Goal: Transaction & Acquisition: Obtain resource

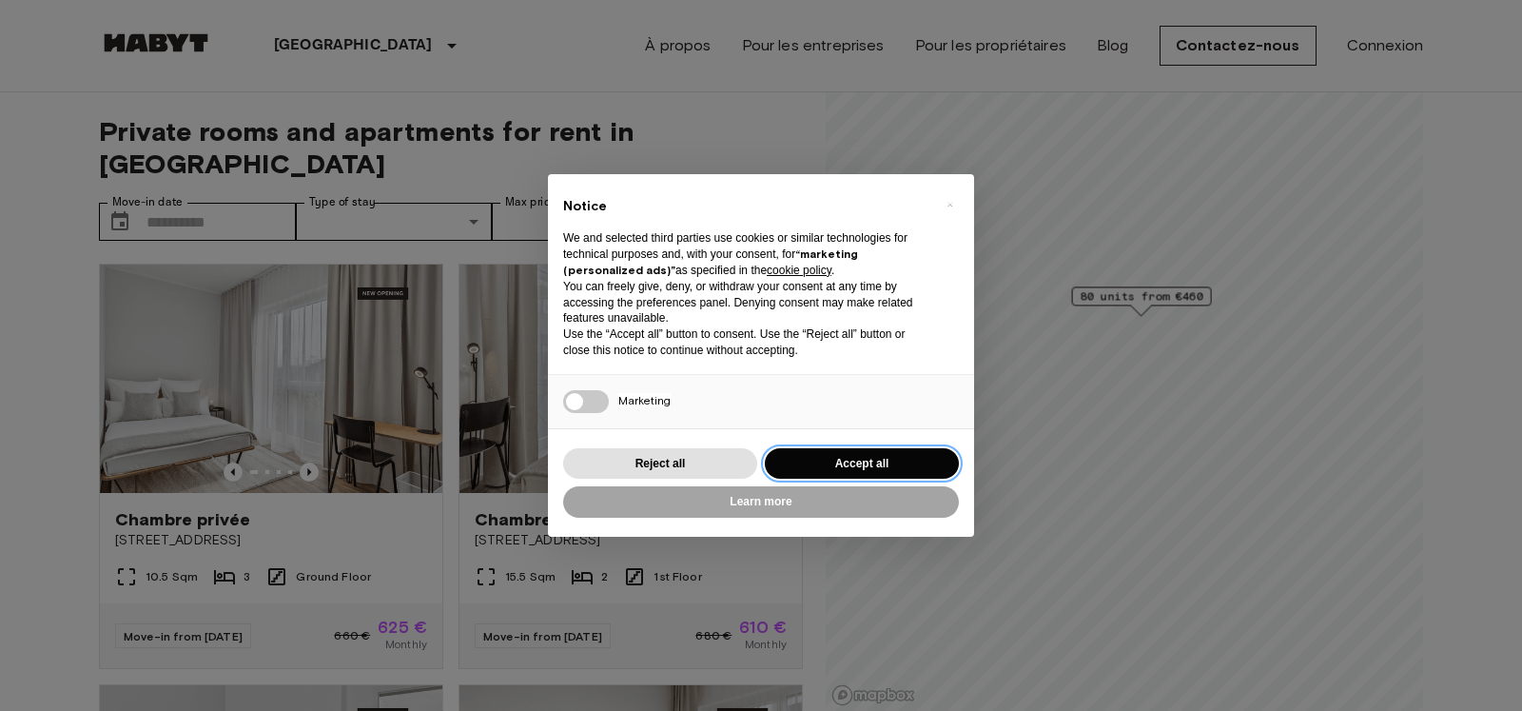
click at [845, 459] on button "Accept all" at bounding box center [862, 463] width 194 height 31
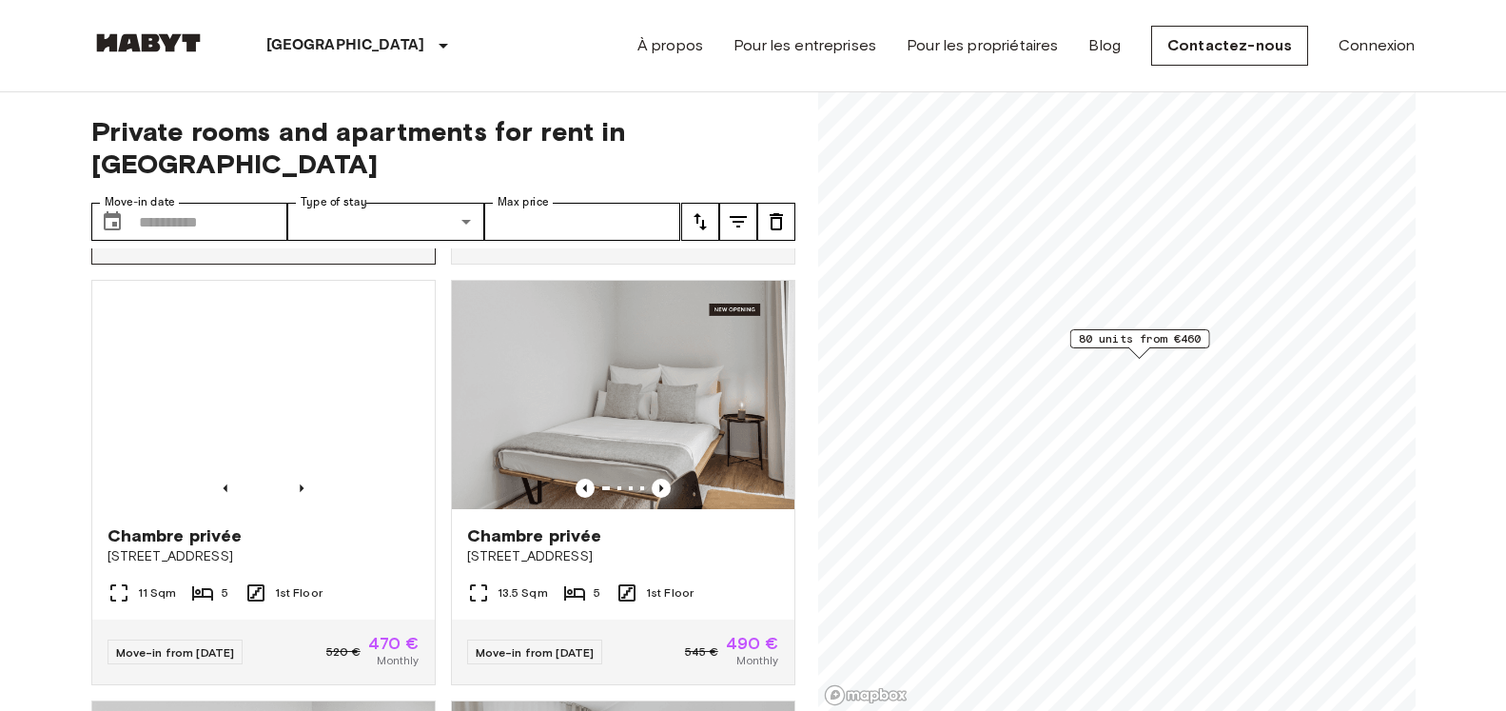
scroll to position [2895, 0]
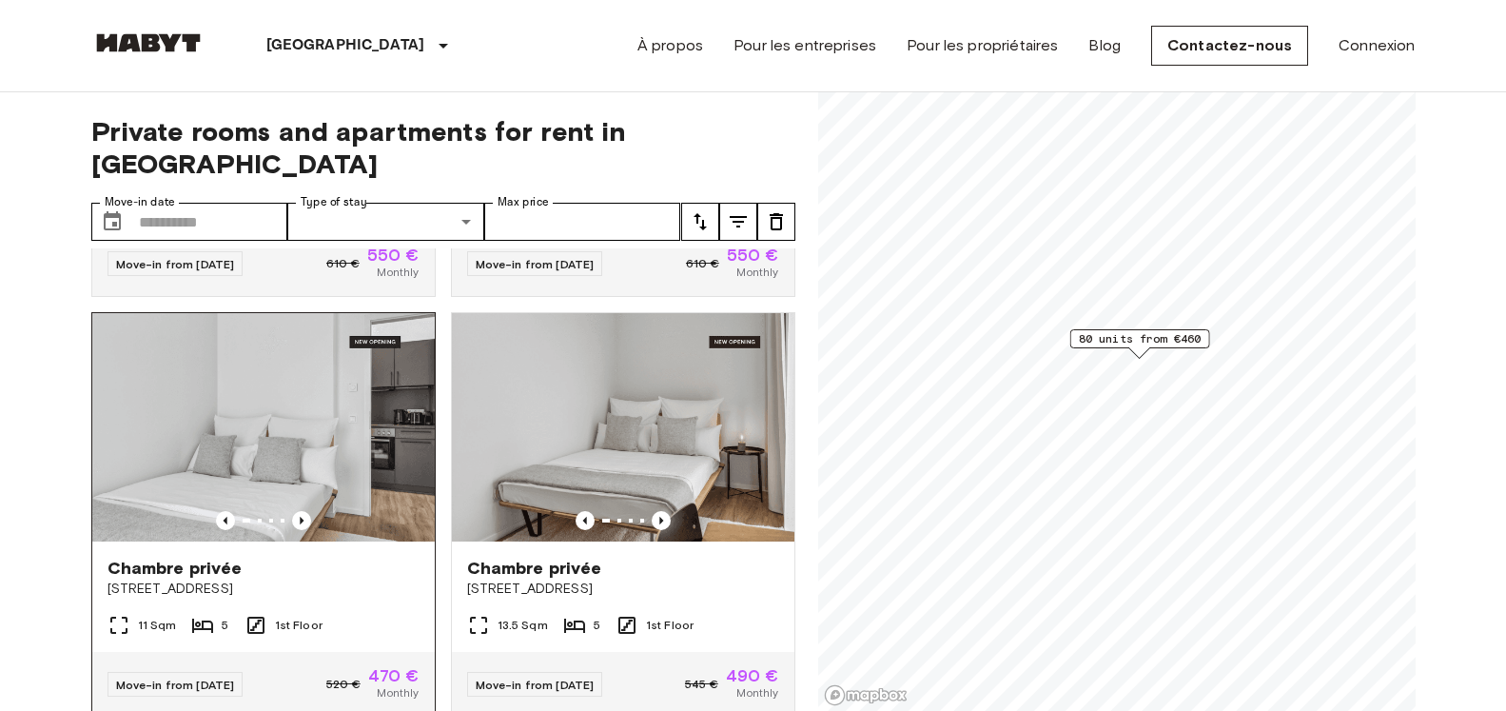
click at [283, 433] on img at bounding box center [263, 427] width 342 height 228
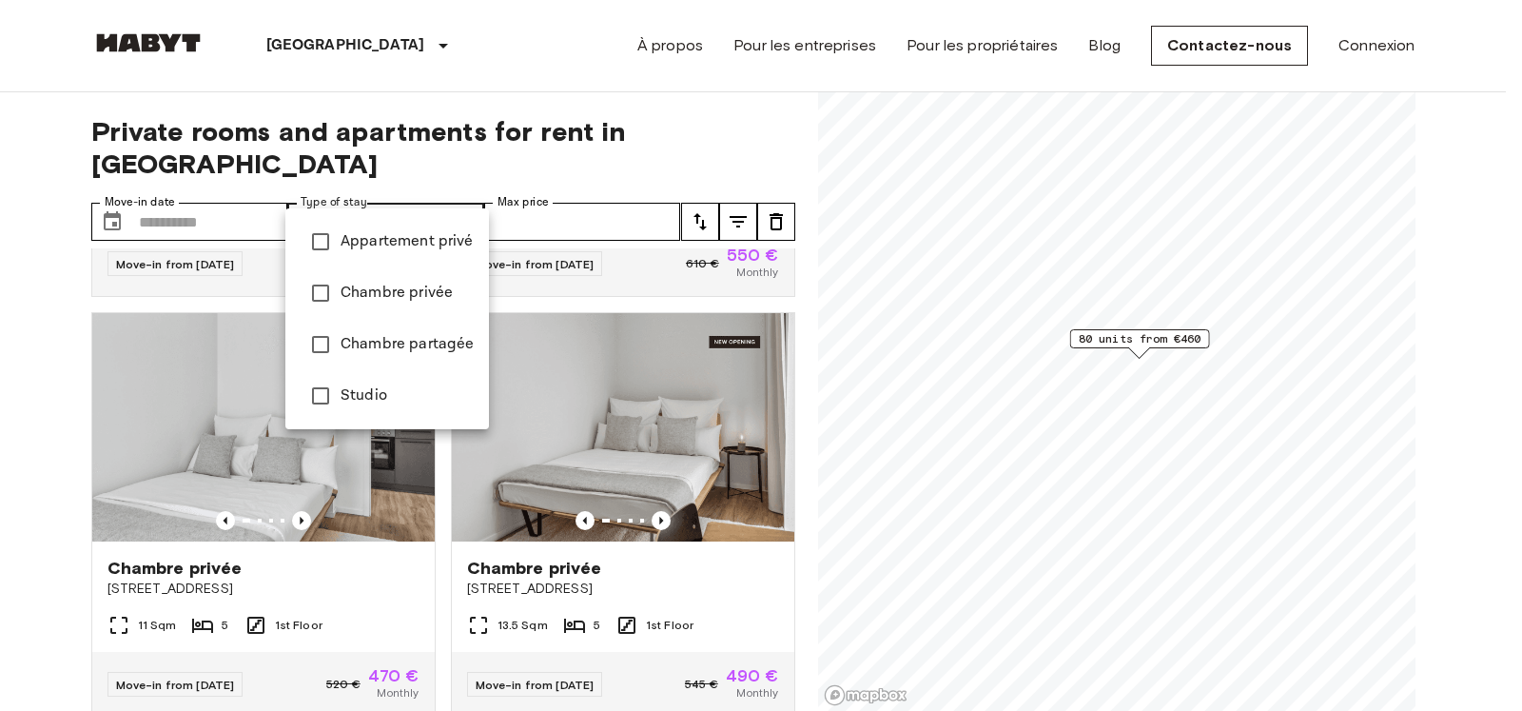
click at [164, 515] on div at bounding box center [761, 355] width 1522 height 711
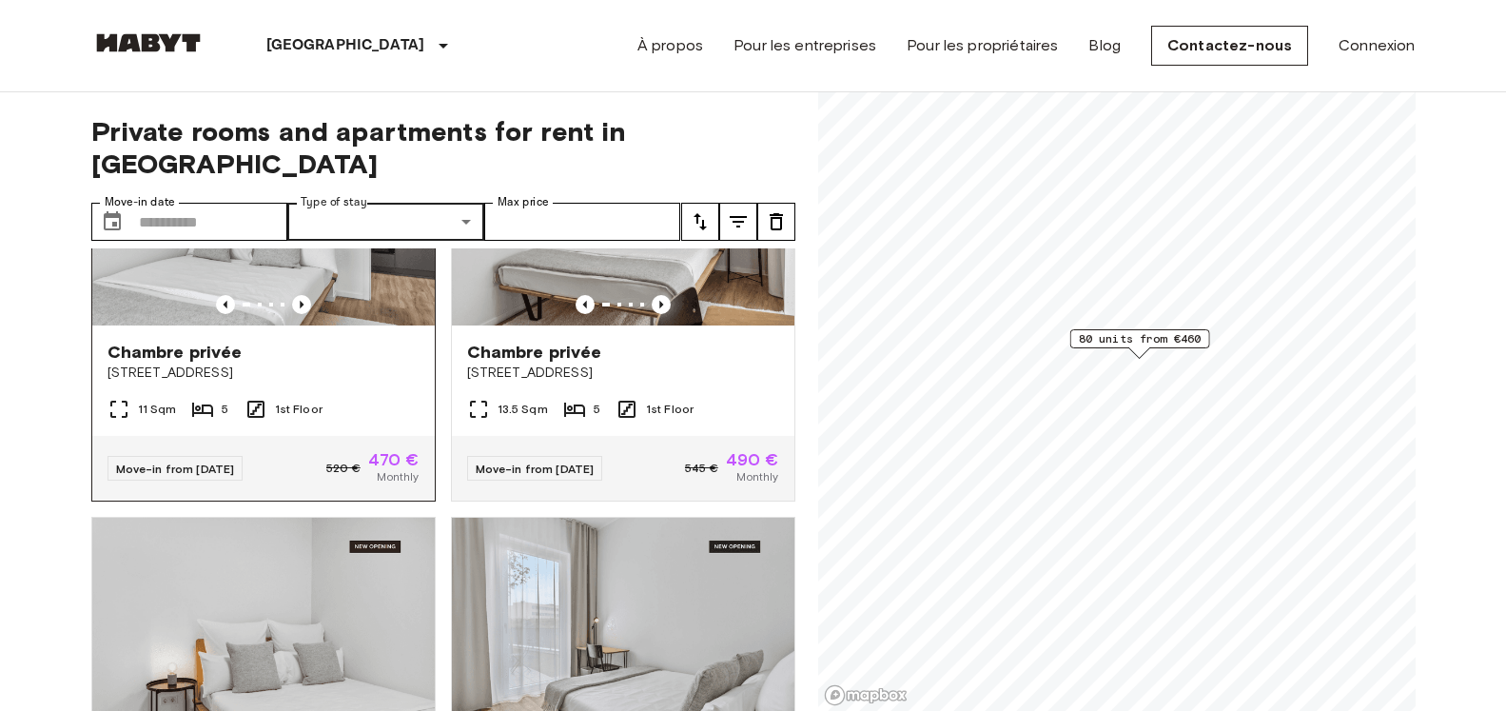
scroll to position [3003, 0]
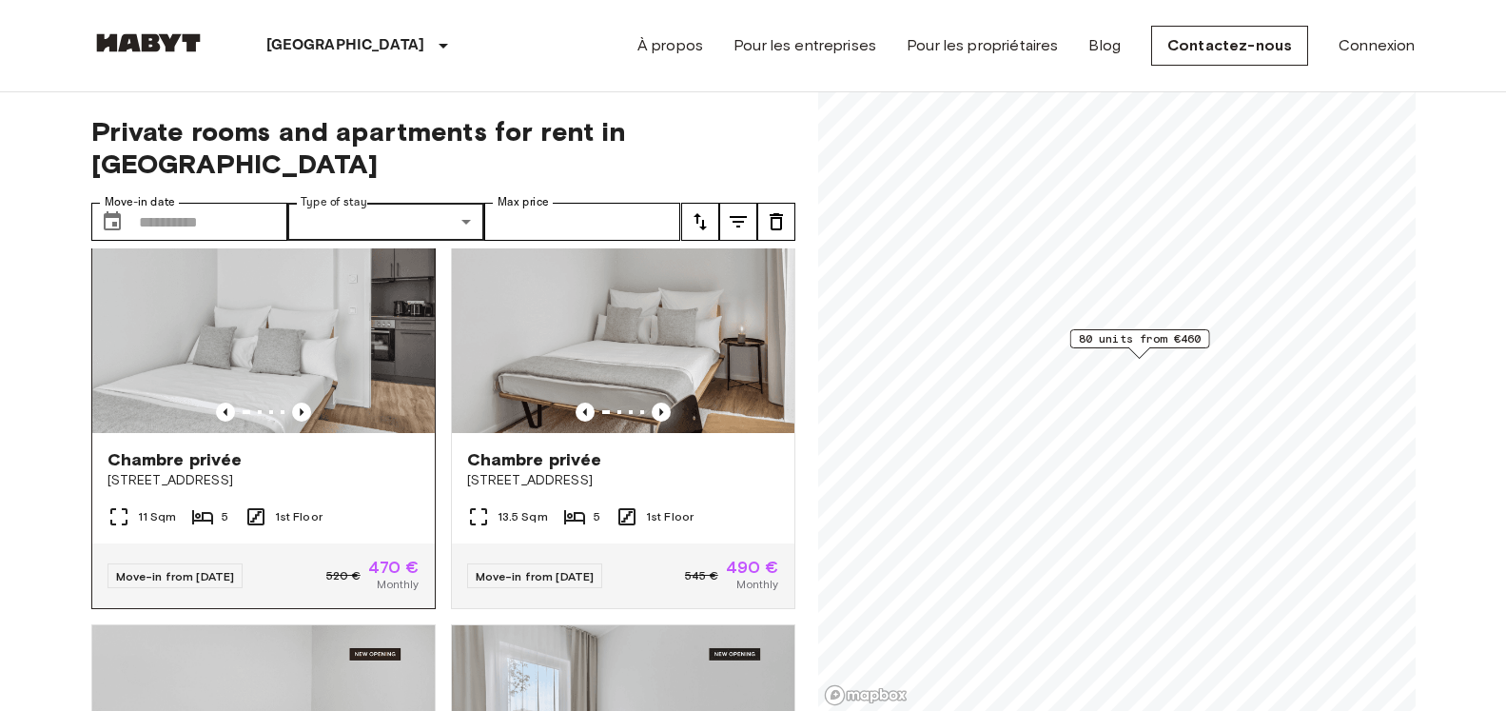
click at [244, 401] on img at bounding box center [263, 319] width 342 height 228
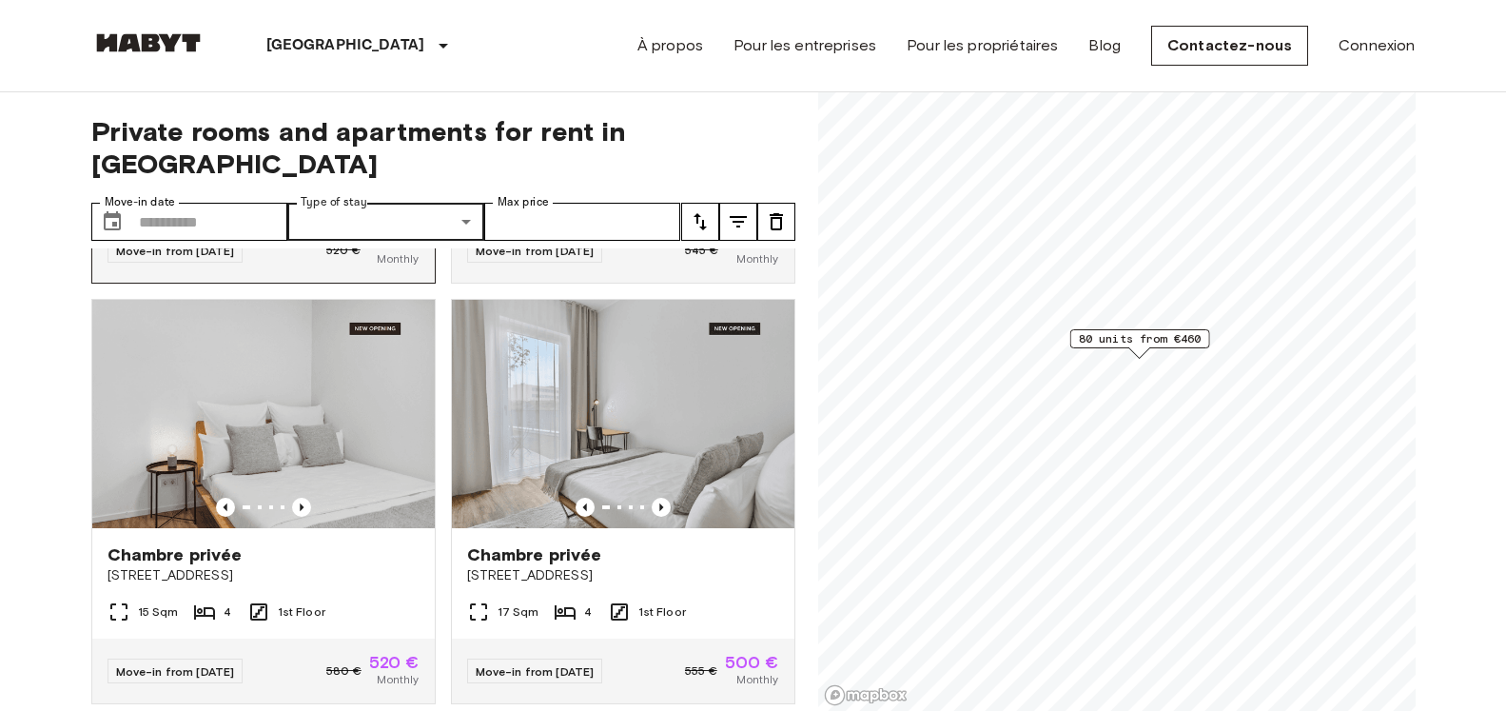
scroll to position [2895, 0]
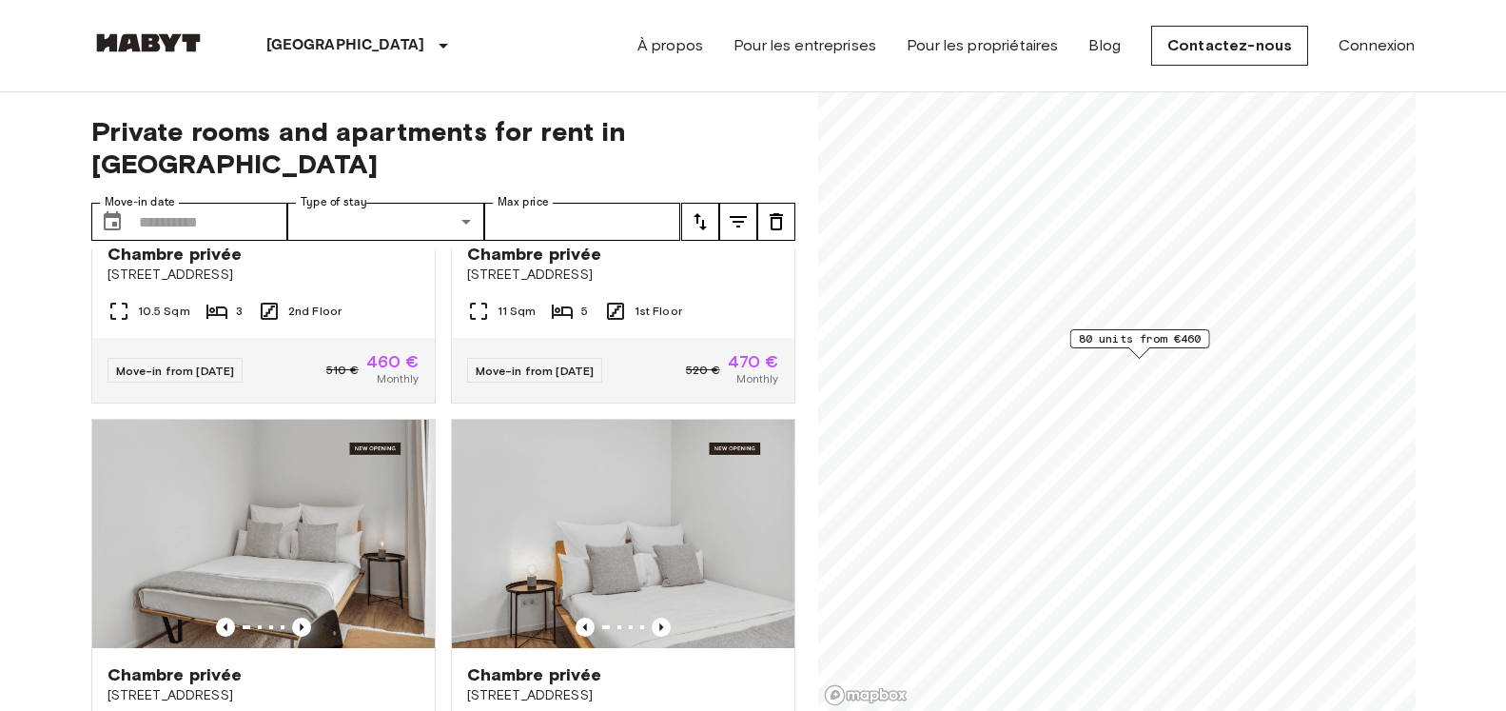
scroll to position [2278, 0]
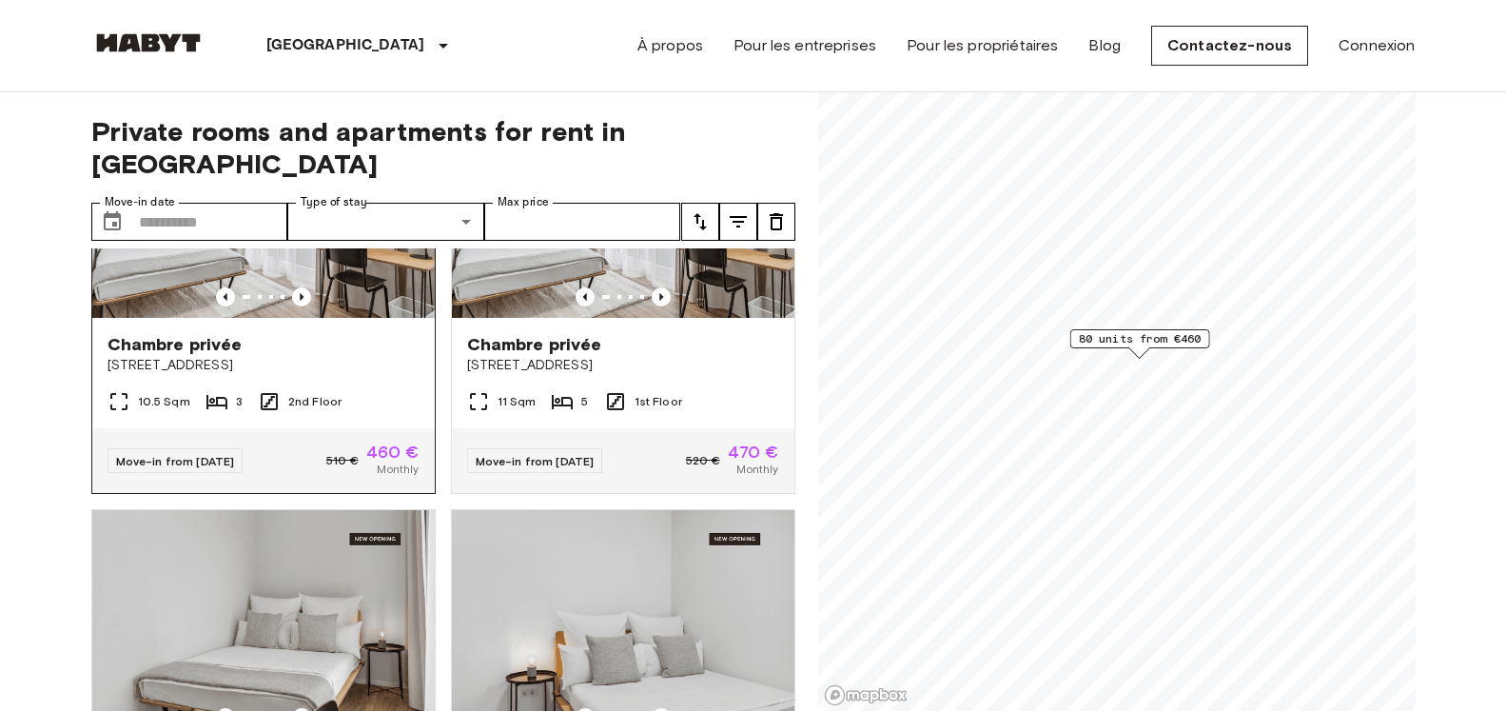
click at [296, 290] on img at bounding box center [263, 203] width 342 height 228
